Goal: Task Accomplishment & Management: Complete application form

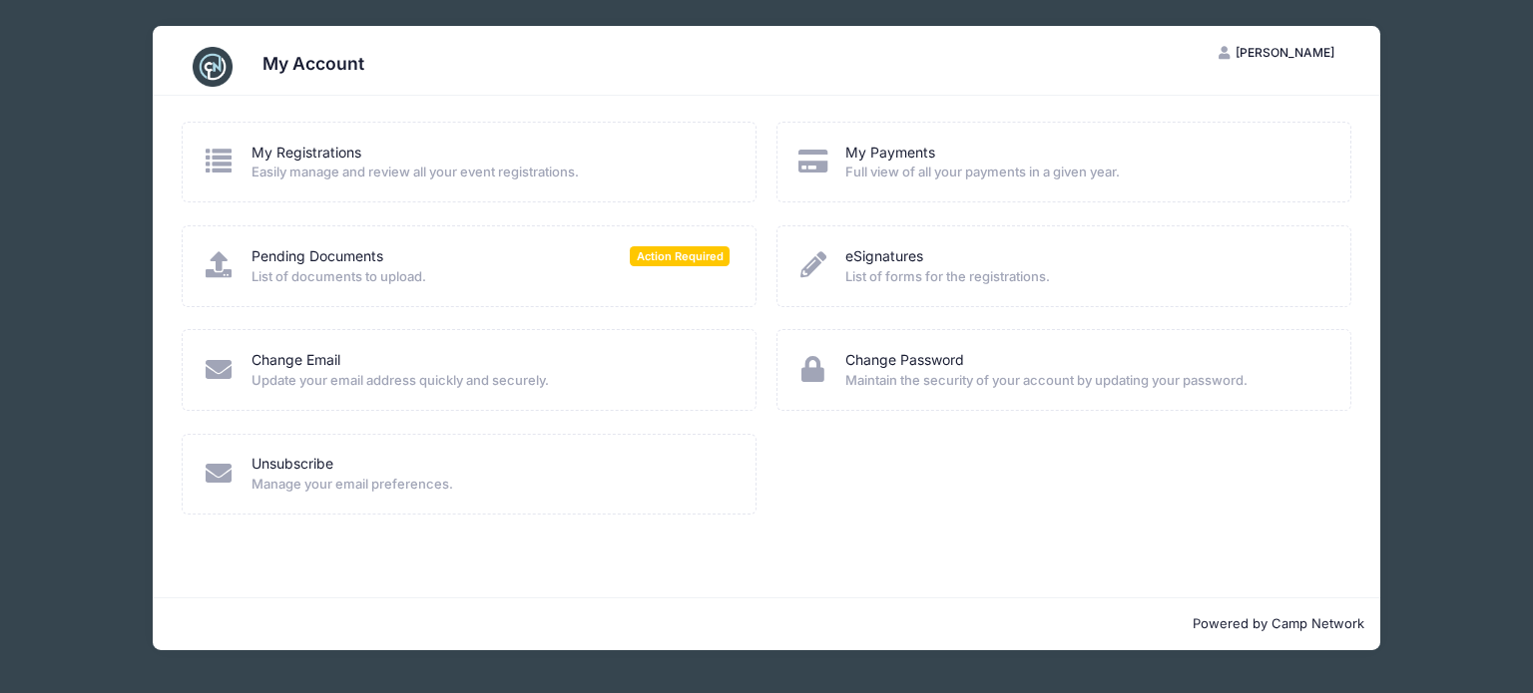
click at [675, 267] on span "List of documents to upload." at bounding box center [490, 277] width 479 height 20
click at [675, 262] on span "Action Required" at bounding box center [680, 255] width 100 height 19
click at [309, 267] on span "List of documents to upload." at bounding box center [490, 277] width 479 height 20
click at [311, 282] on span "List of documents to upload." at bounding box center [490, 277] width 479 height 20
click at [497, 269] on span "List of documents to upload." at bounding box center [490, 277] width 479 height 20
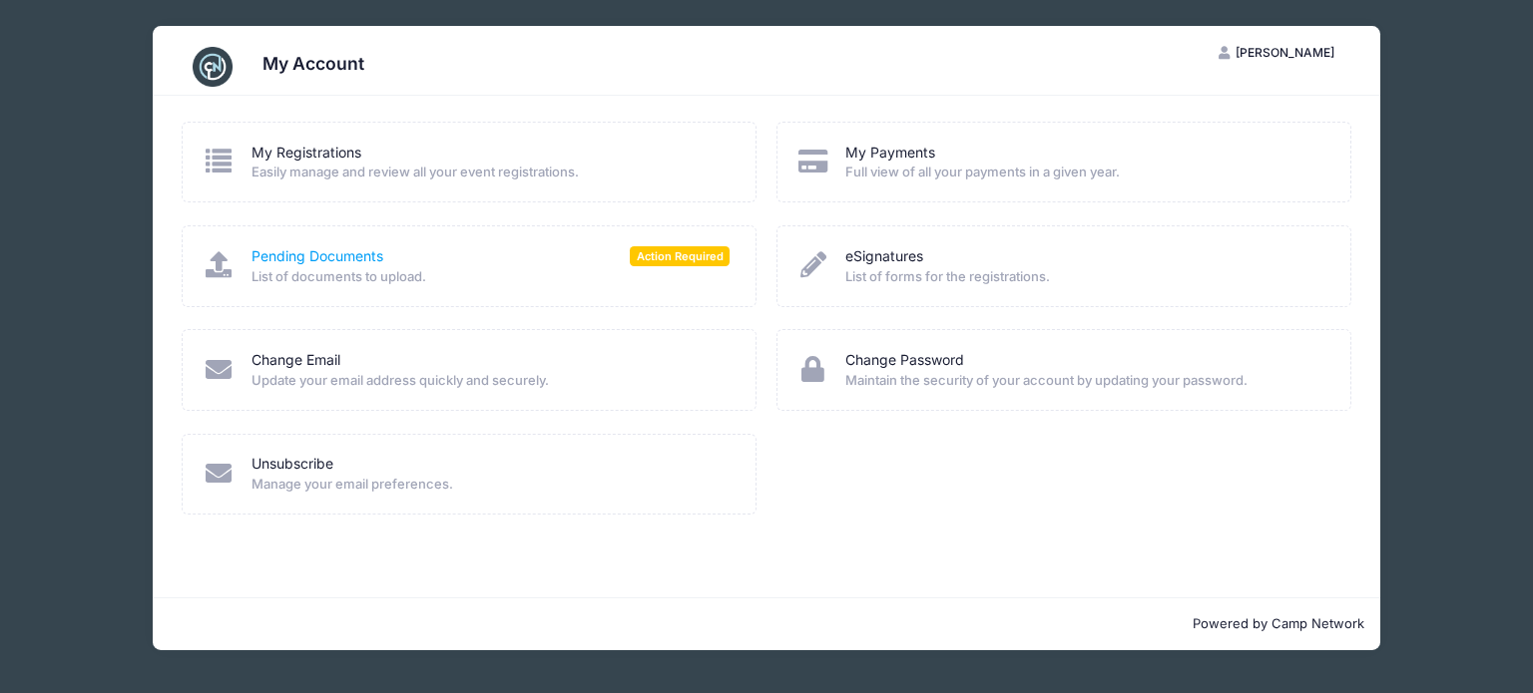
click at [303, 260] on link "Pending Documents" at bounding box center [317, 256] width 132 height 21
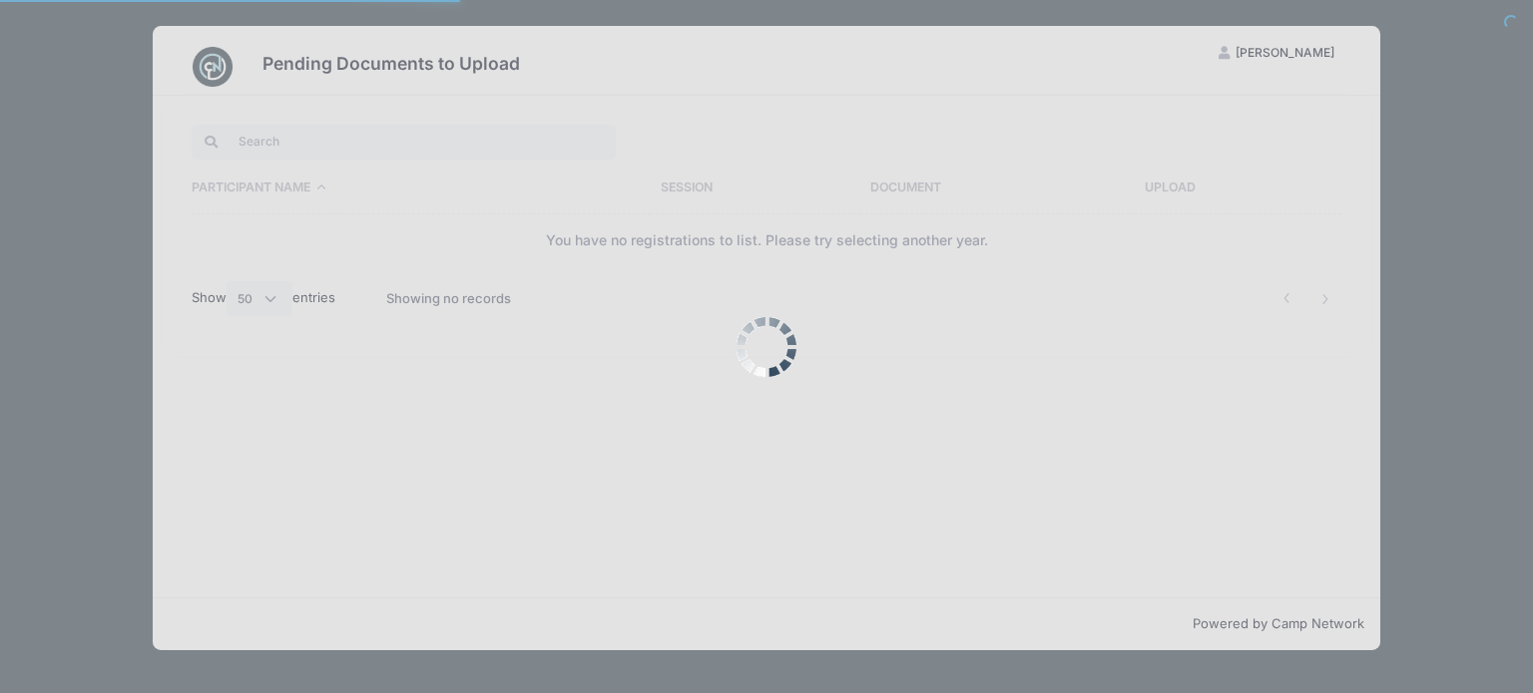
select select "50"
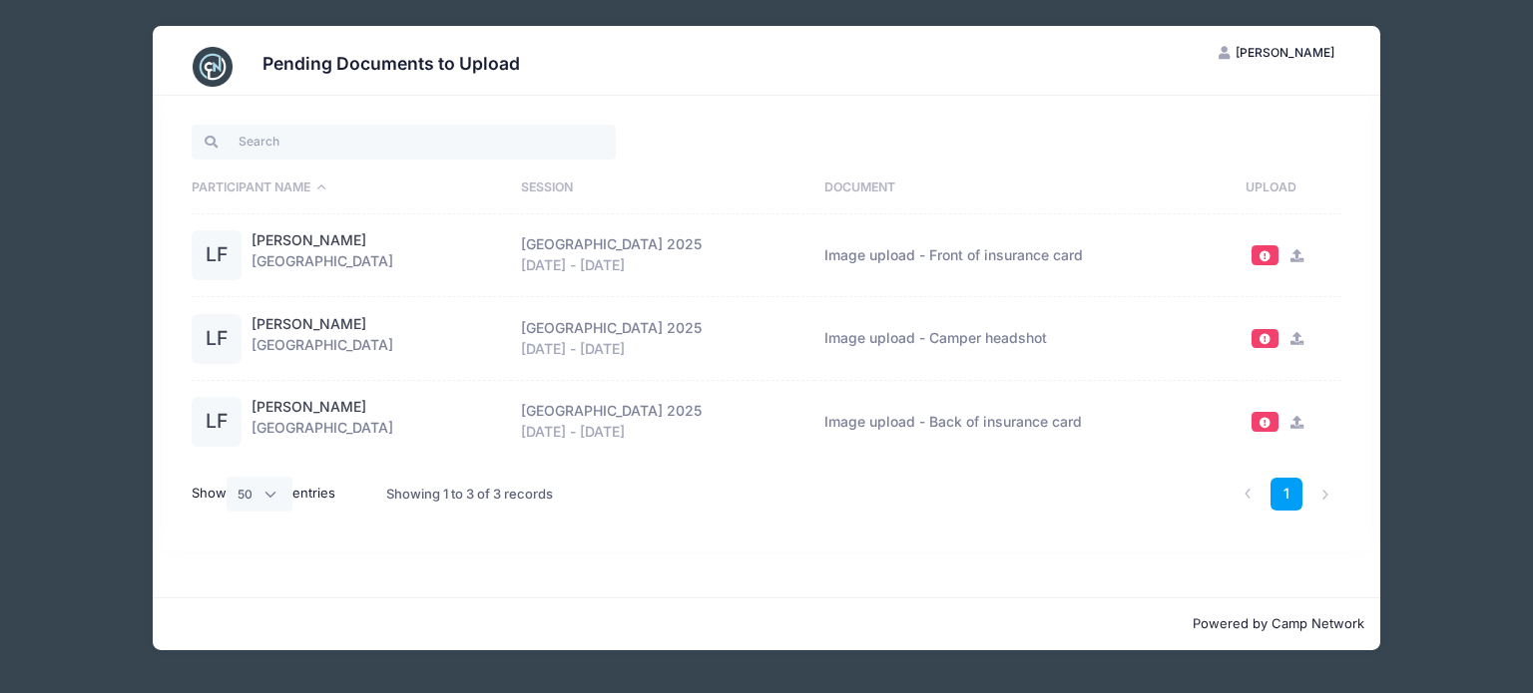
click at [1305, 251] on icon at bounding box center [1297, 255] width 16 height 13
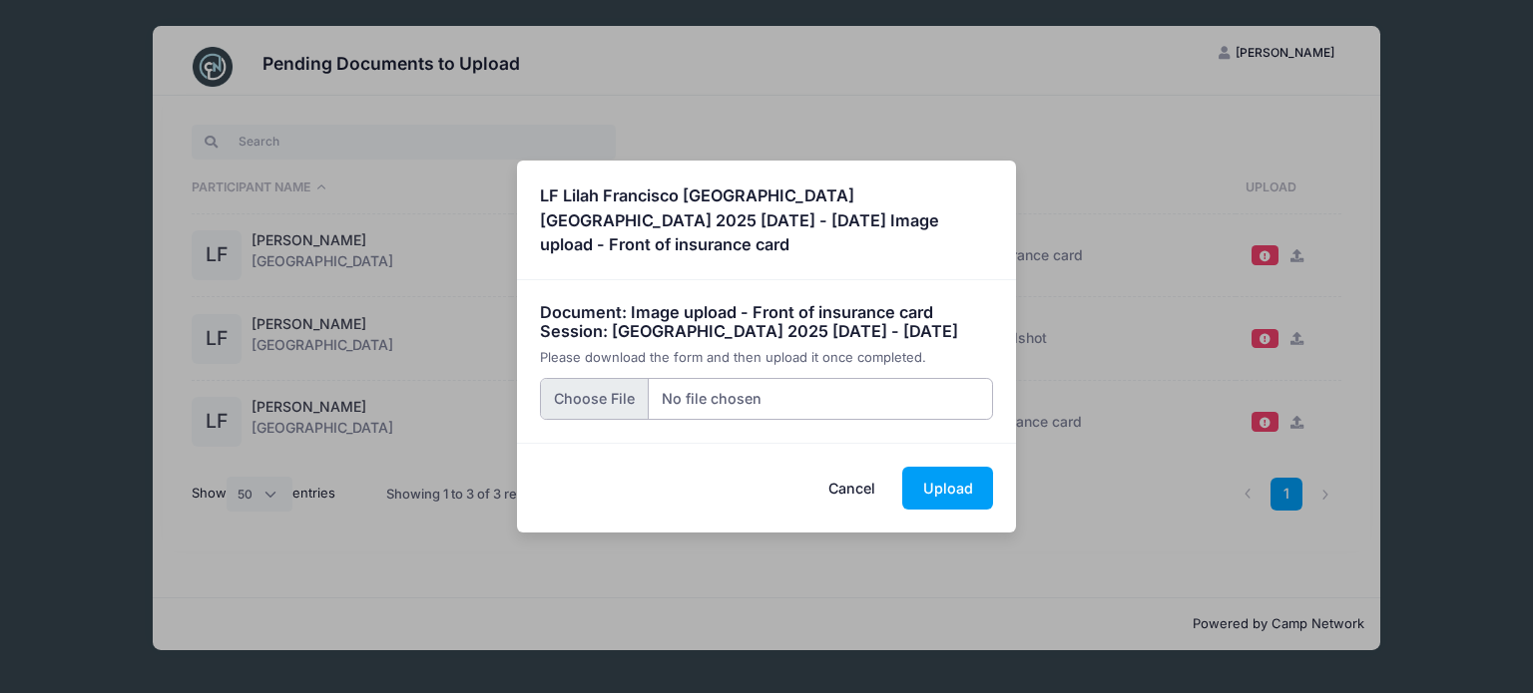
click at [607, 415] on input "file" at bounding box center [767, 399] width 454 height 43
click at [942, 494] on button "Upload" at bounding box center [947, 488] width 91 height 43
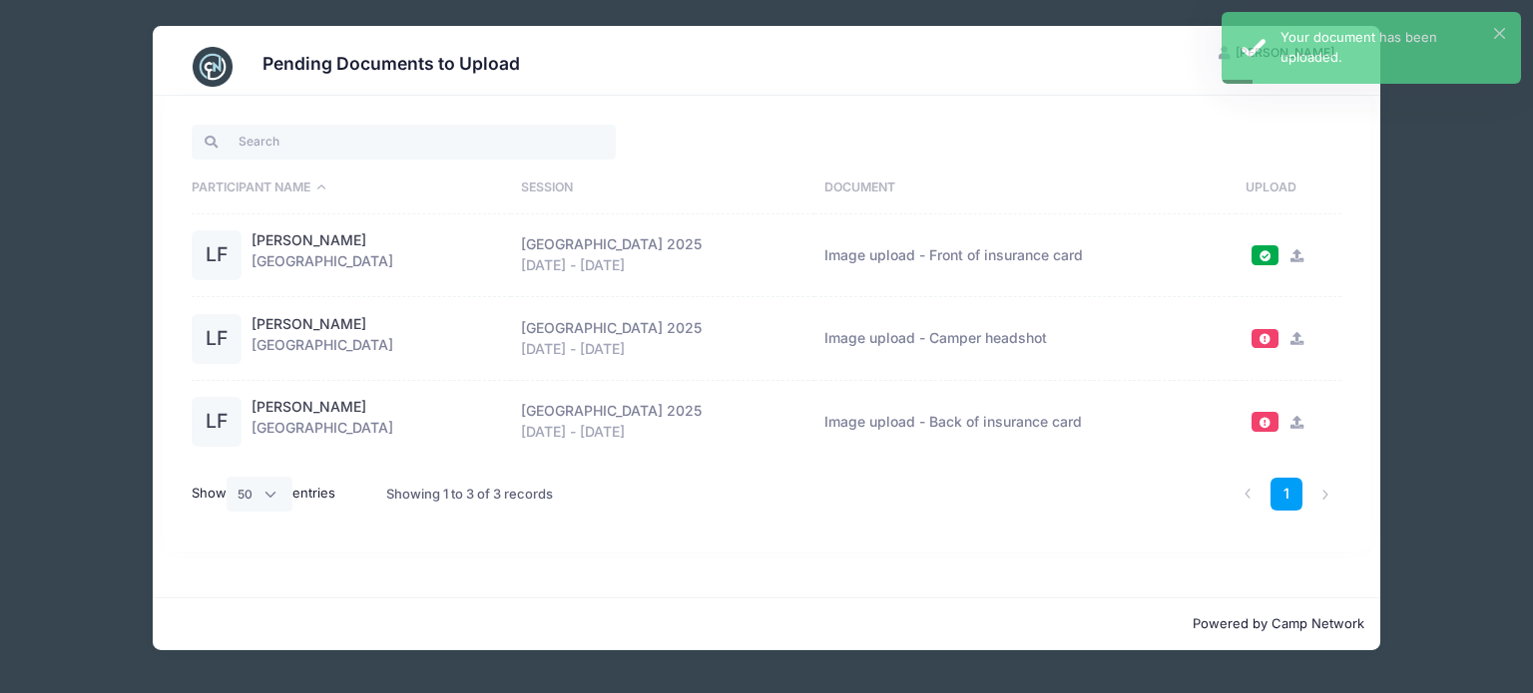
click at [1305, 422] on icon at bounding box center [1297, 422] width 16 height 13
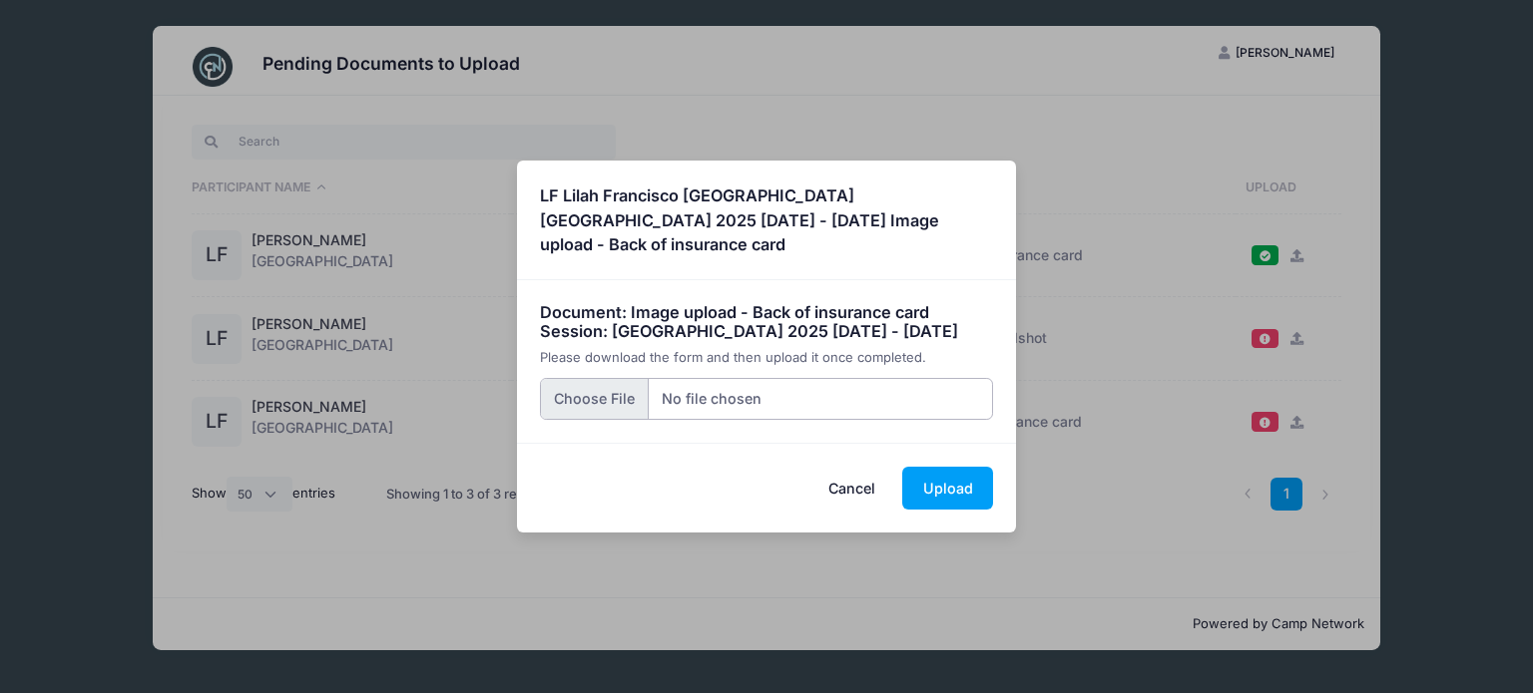
click at [598, 406] on input "file" at bounding box center [767, 399] width 454 height 43
click at [950, 502] on button "Upload" at bounding box center [947, 488] width 91 height 43
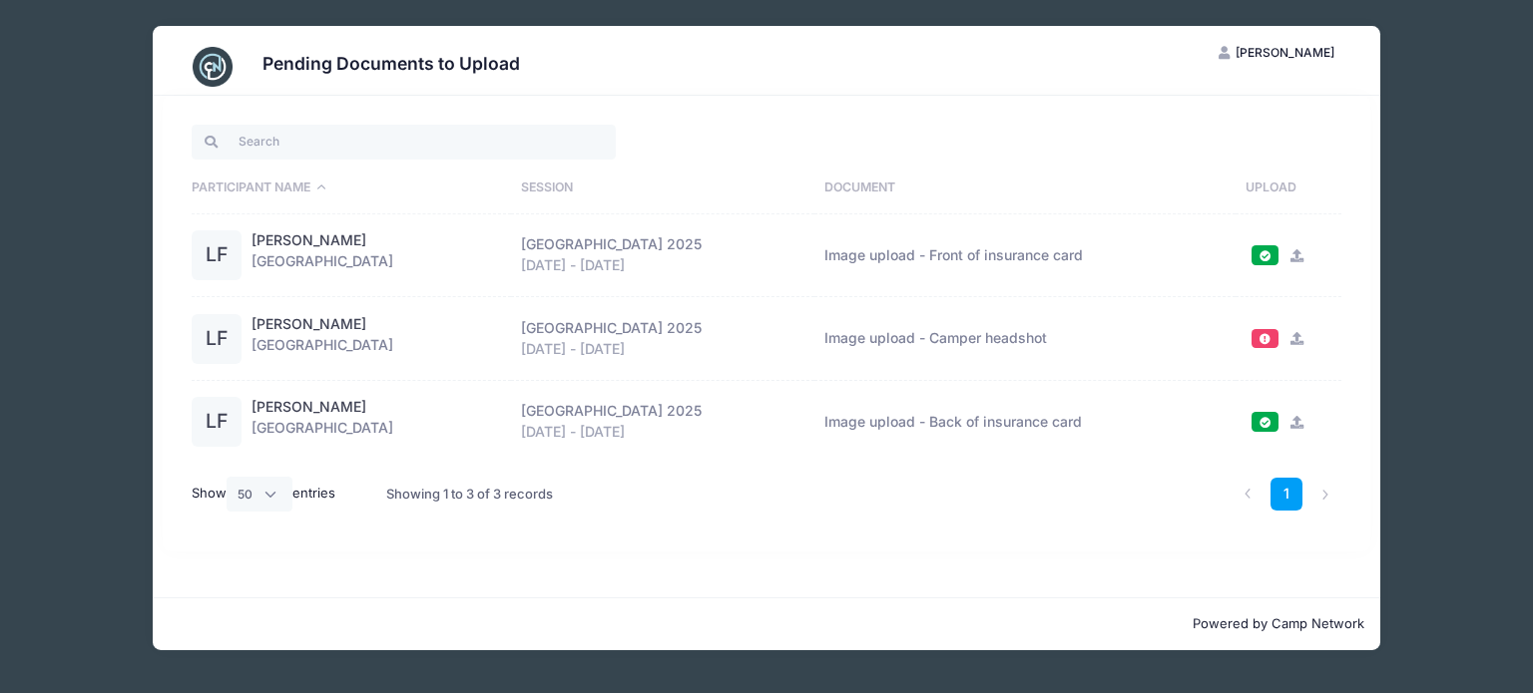
click at [1305, 340] on icon at bounding box center [1297, 338] width 16 height 13
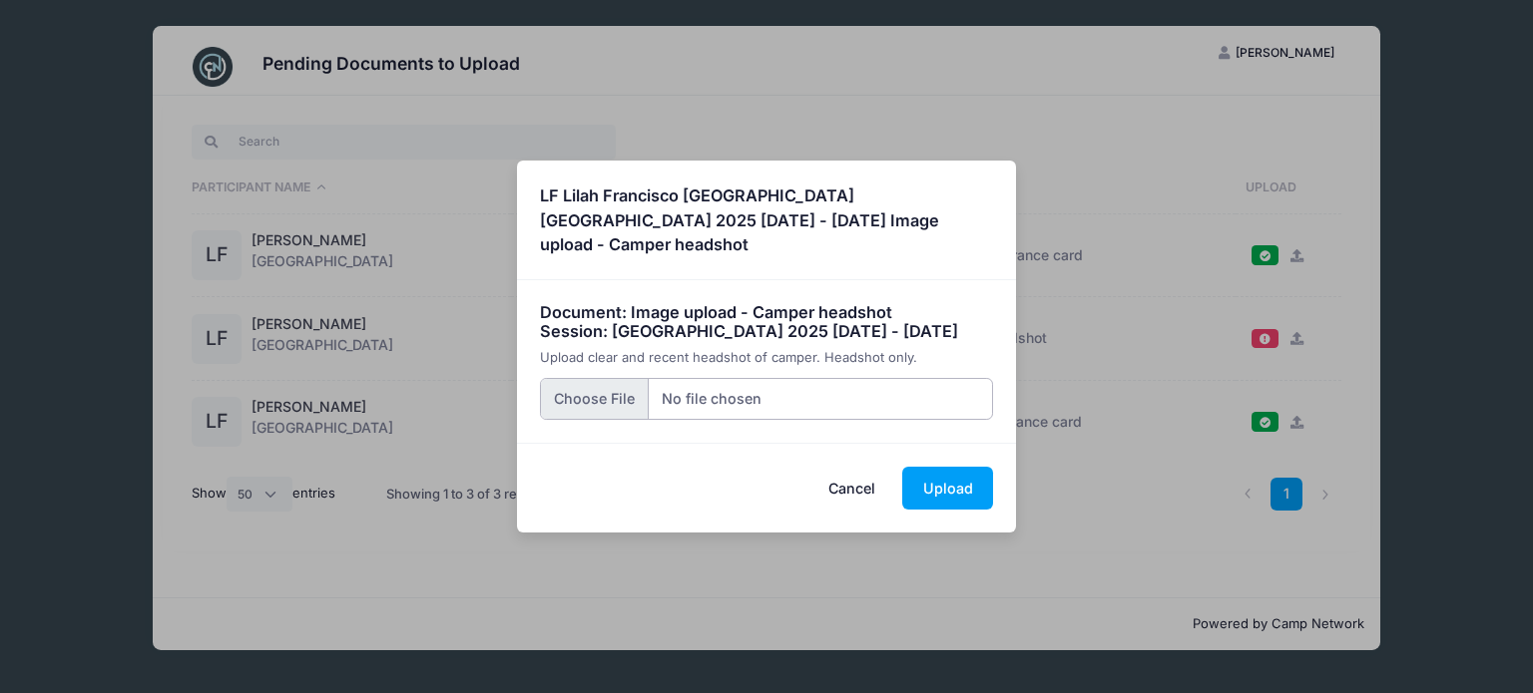
click at [604, 400] on input "file" at bounding box center [767, 399] width 454 height 43
type input "C:\fakepath\lilah_headshot_cropped.jpg"
click at [953, 494] on button "Upload" at bounding box center [947, 488] width 91 height 43
